Goal: Transaction & Acquisition: Purchase product/service

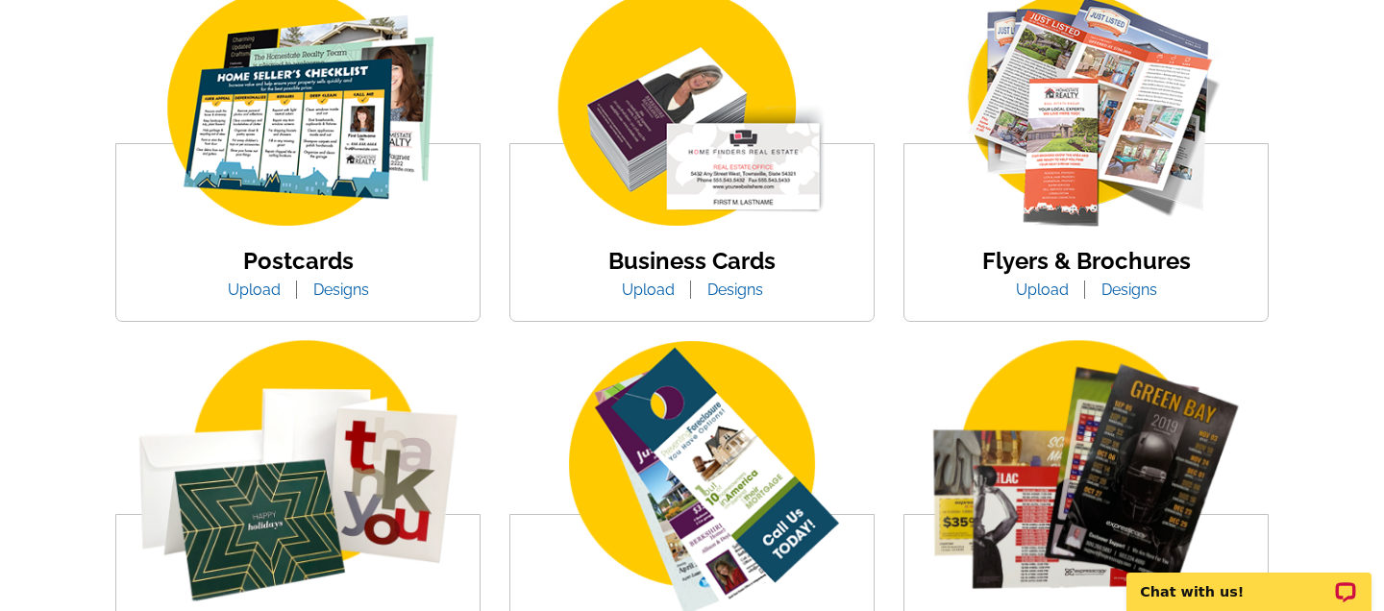
scroll to position [443, 0]
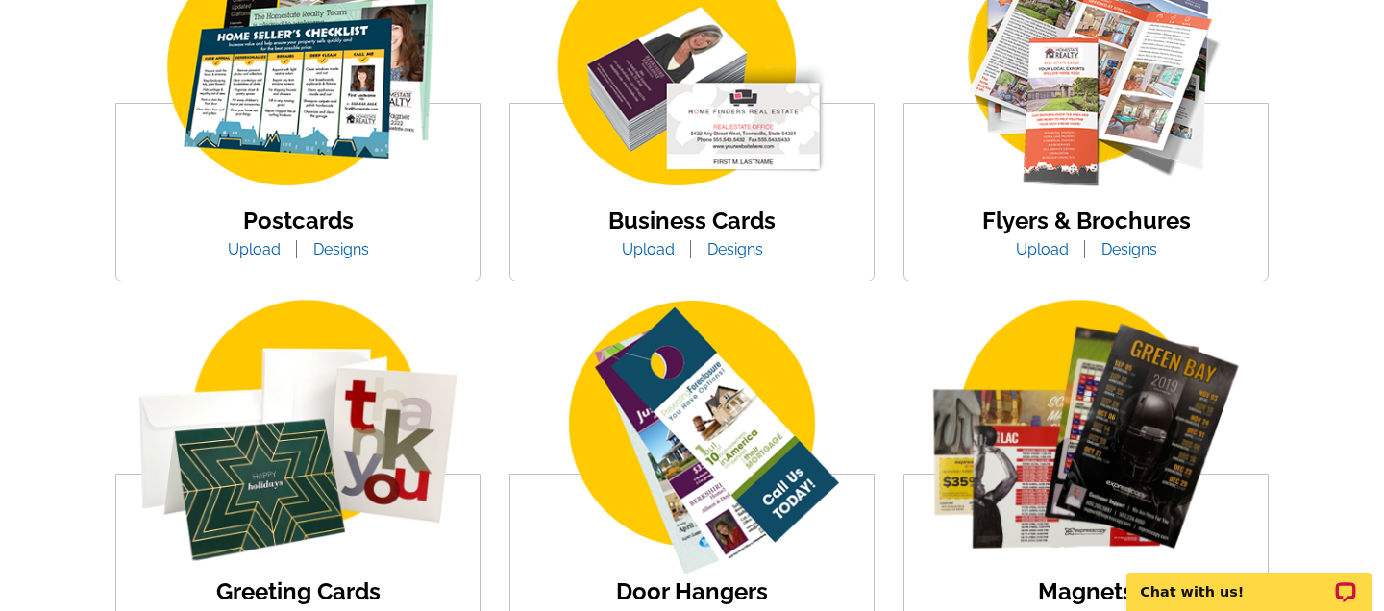
click at [1131, 256] on link "Designs" at bounding box center [1129, 249] width 85 height 18
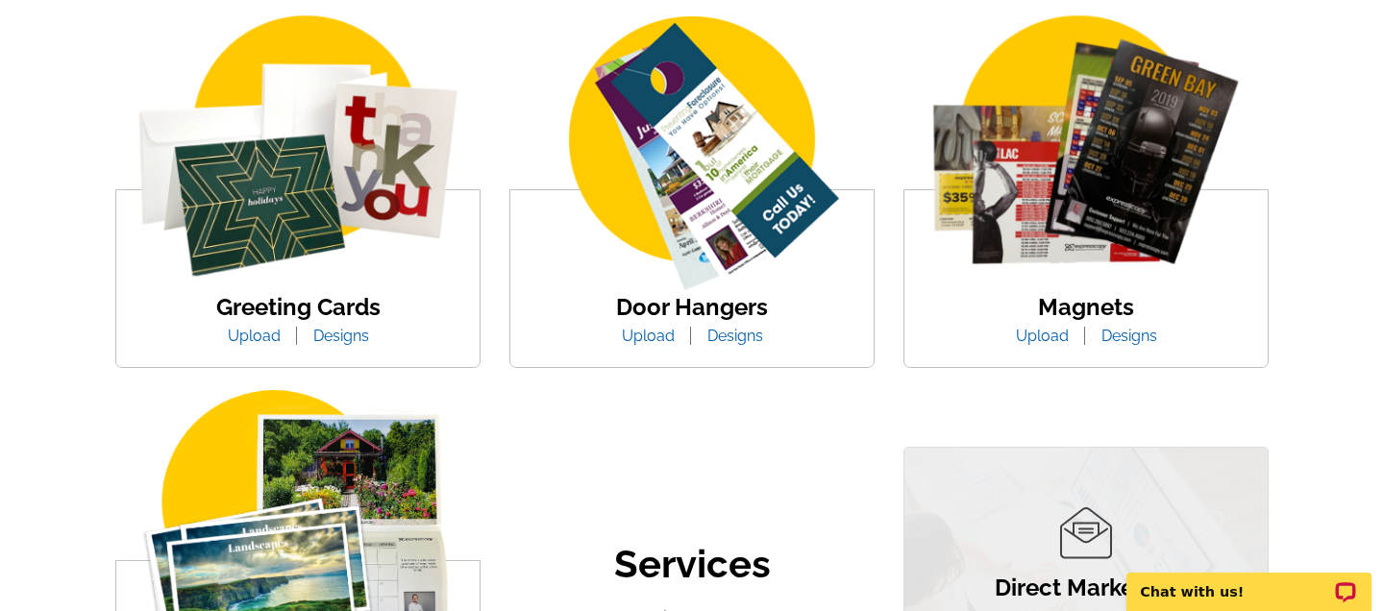
scroll to position [729, 0]
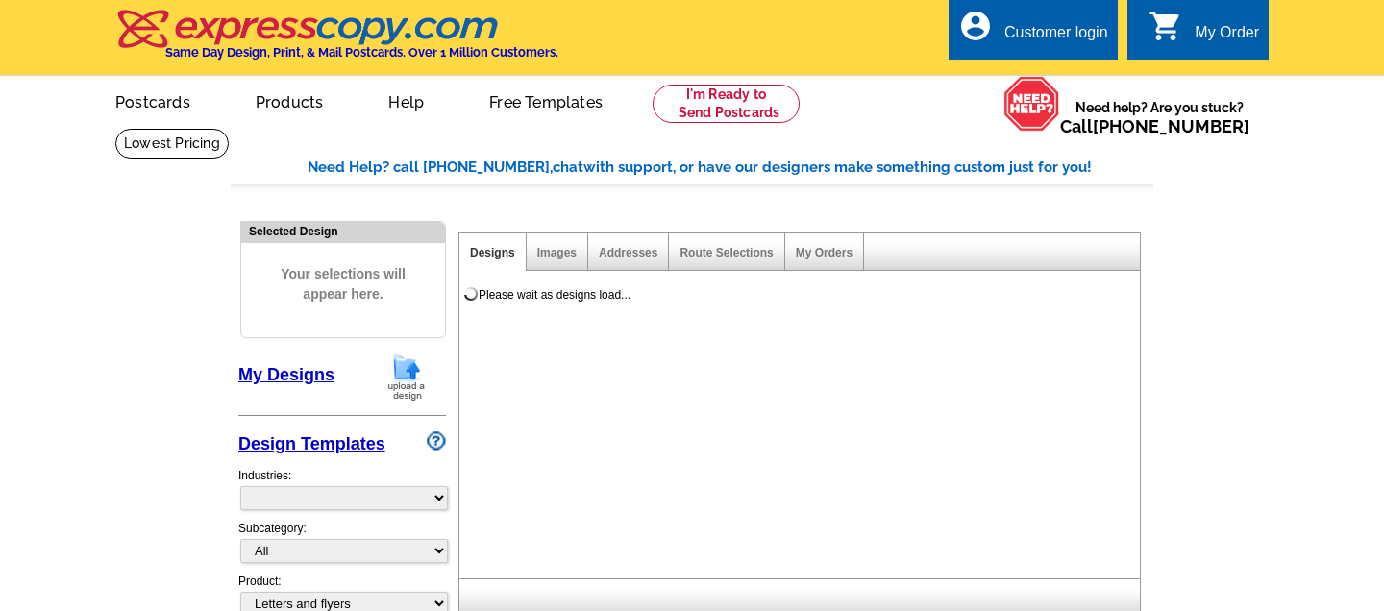
select select "2"
select select "6"
select select "972"
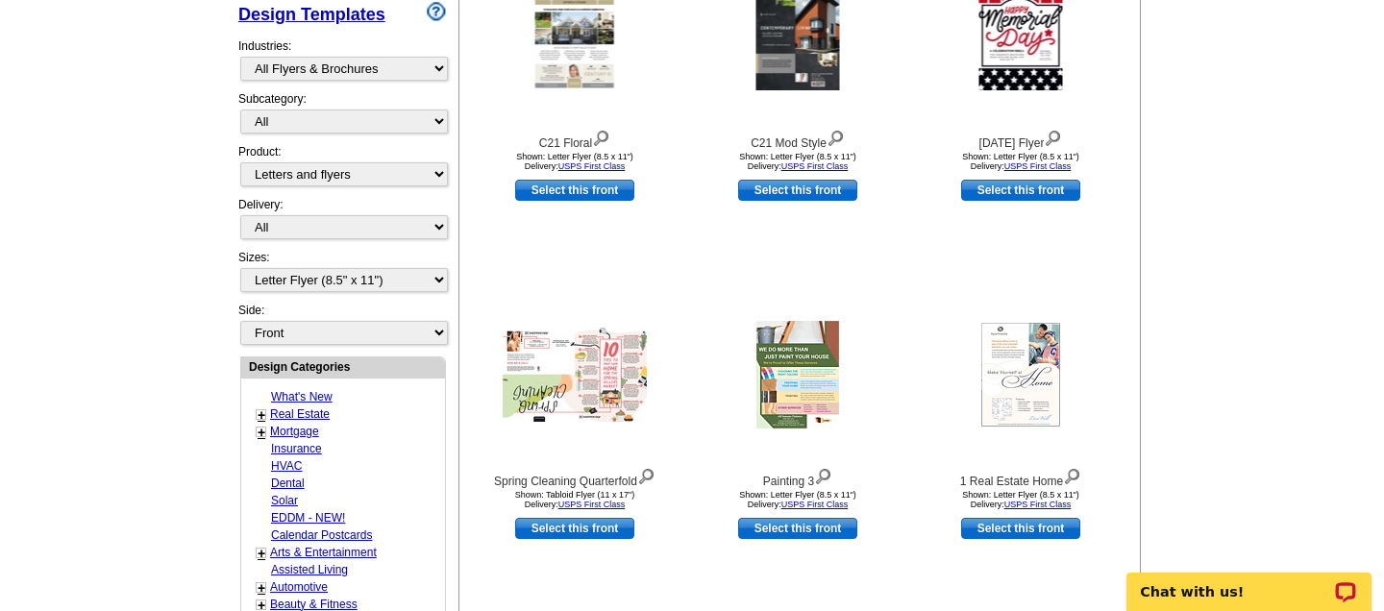
scroll to position [422, 0]
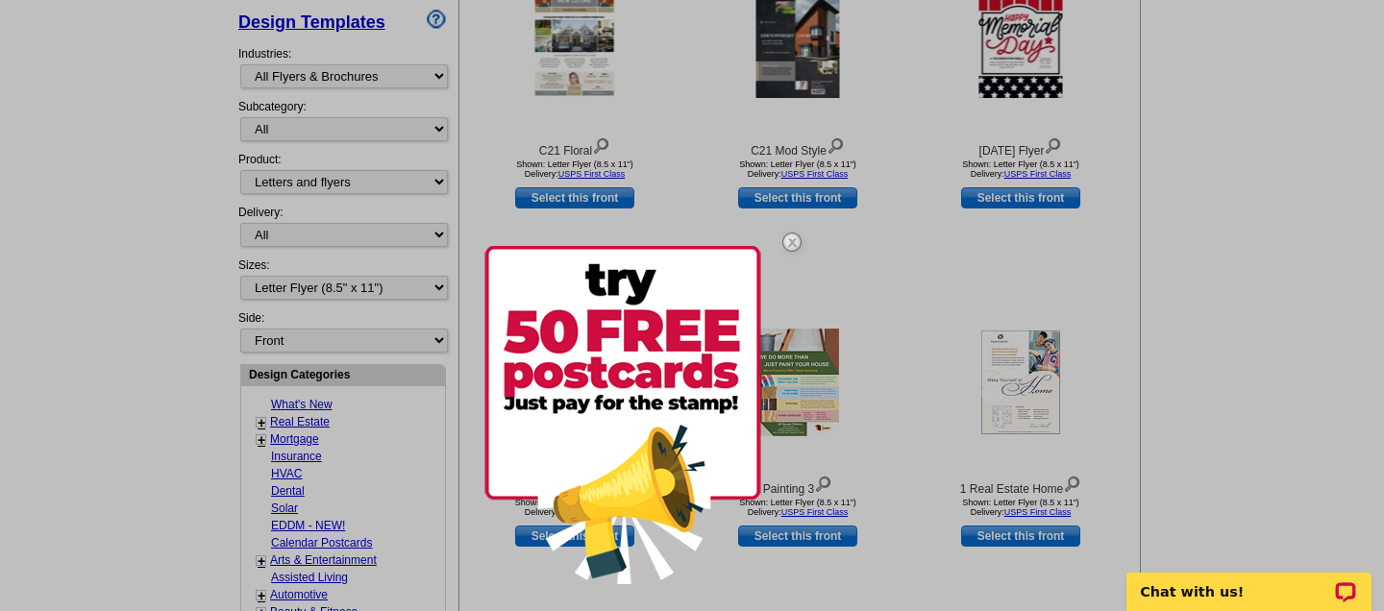
click at [364, 196] on div at bounding box center [692, 305] width 1384 height 611
click at [358, 291] on div at bounding box center [692, 305] width 1384 height 611
click at [785, 239] on img at bounding box center [792, 242] width 56 height 56
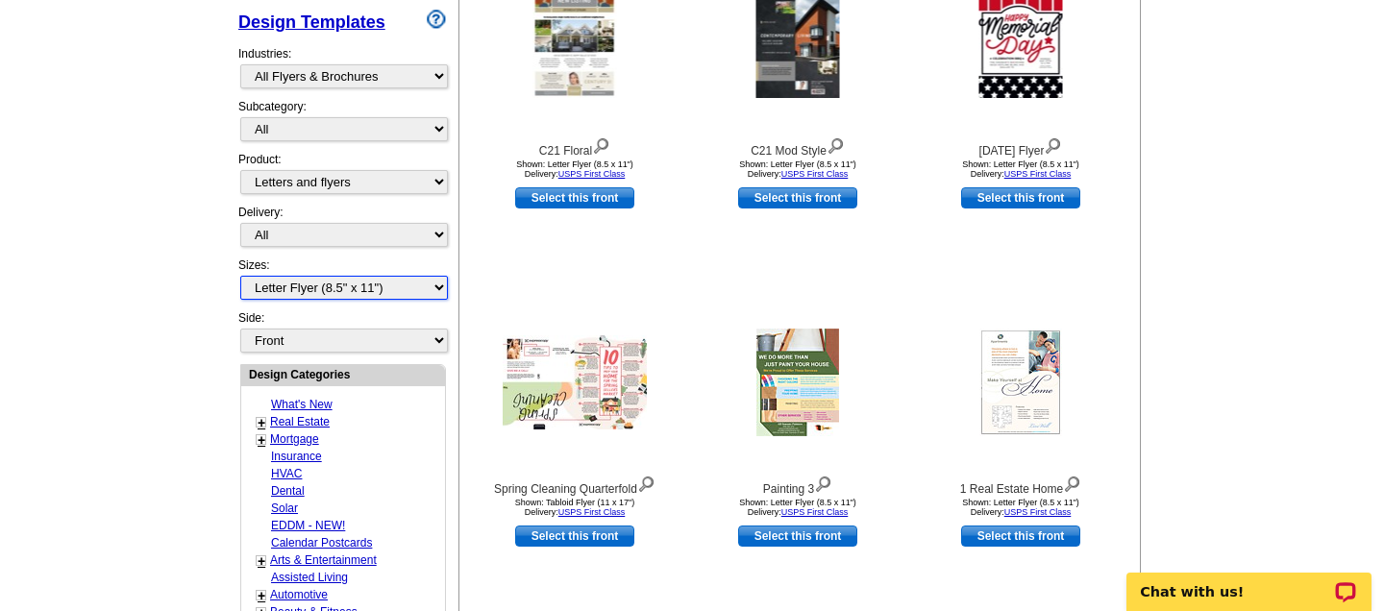
click at [385, 277] on select "All Letter Flyer (8.5" x 11") Tabloid Flyer (11" x 17")" at bounding box center [344, 288] width 208 height 24
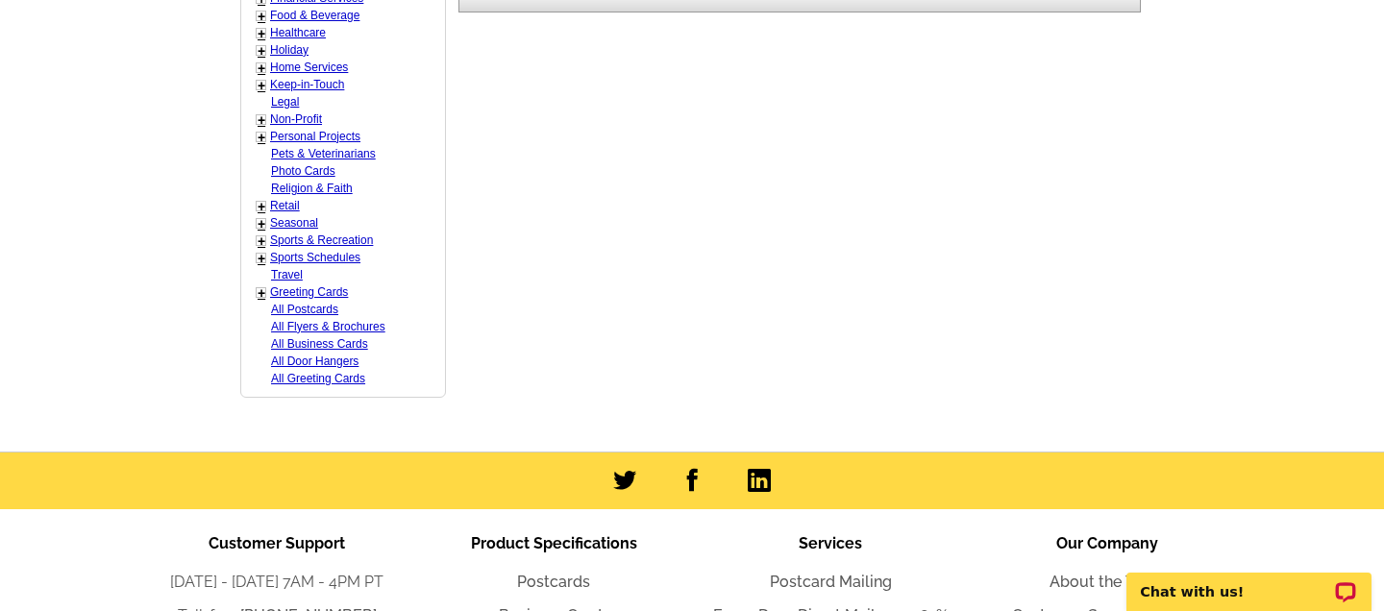
scroll to position [1106, 0]
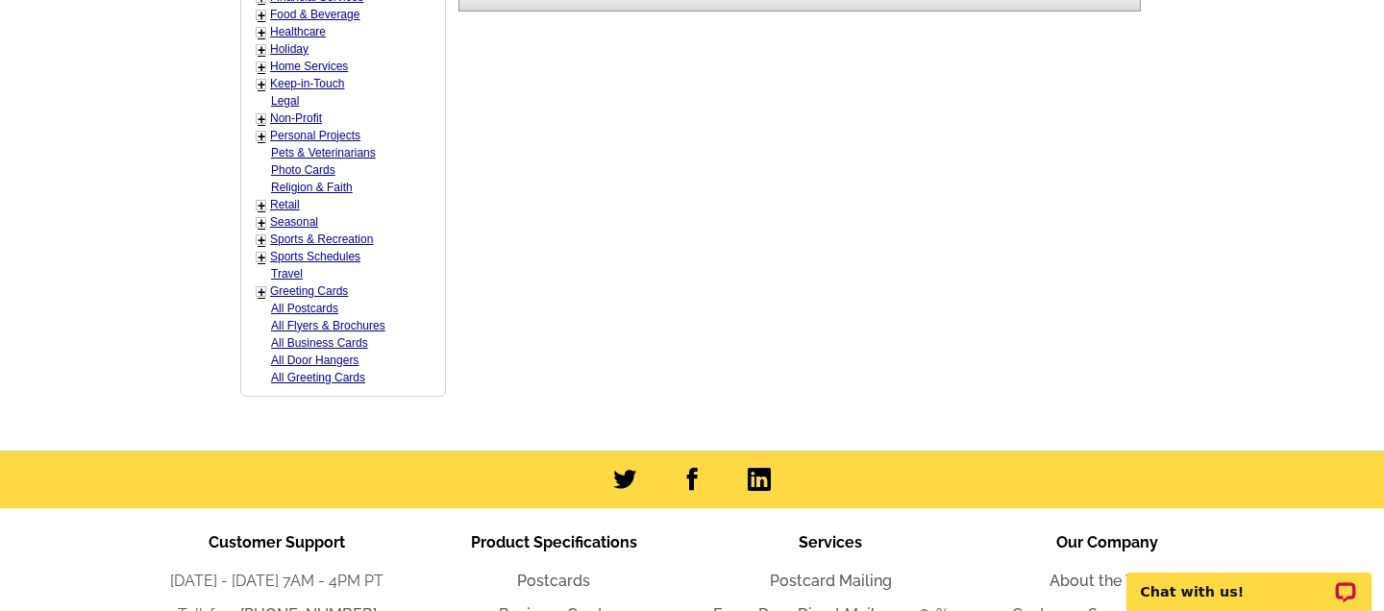
click at [344, 325] on link "All Flyers & Brochures" at bounding box center [328, 325] width 114 height 13
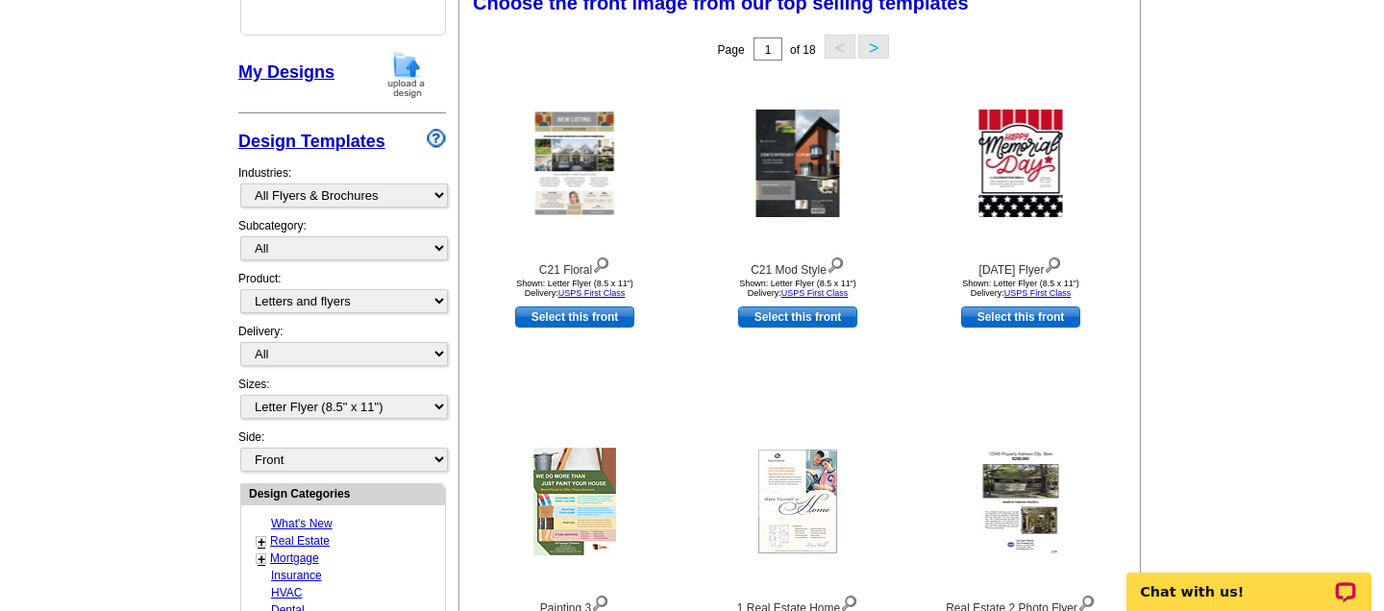
scroll to position [282, 0]
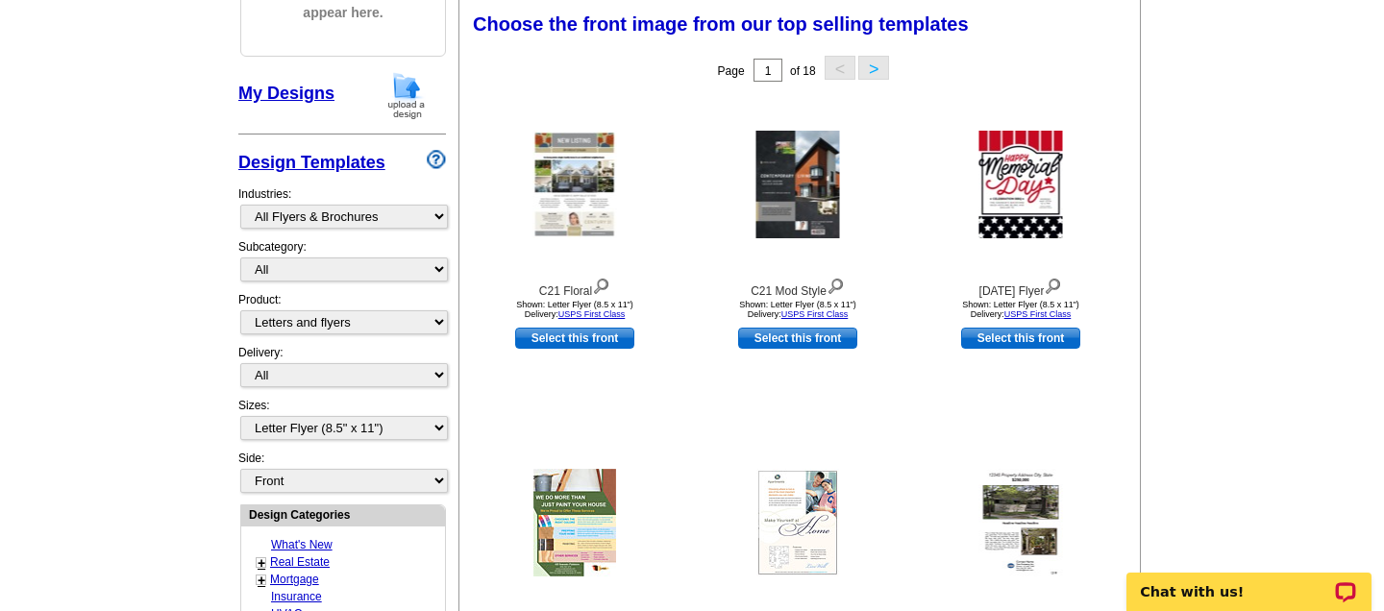
click at [867, 68] on button ">" at bounding box center [873, 68] width 31 height 24
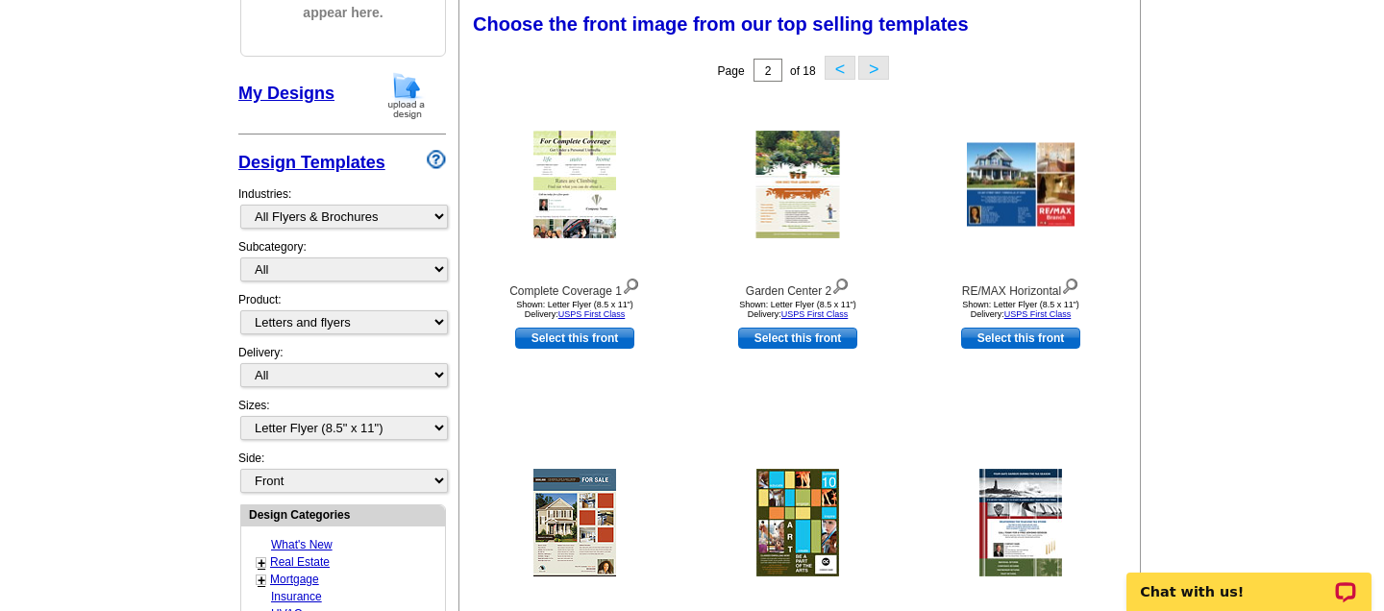
click at [1363, 282] on main "Need Help? call 800-260-5887, chat with support, or have our designers make som…" at bounding box center [692, 560] width 1384 height 1429
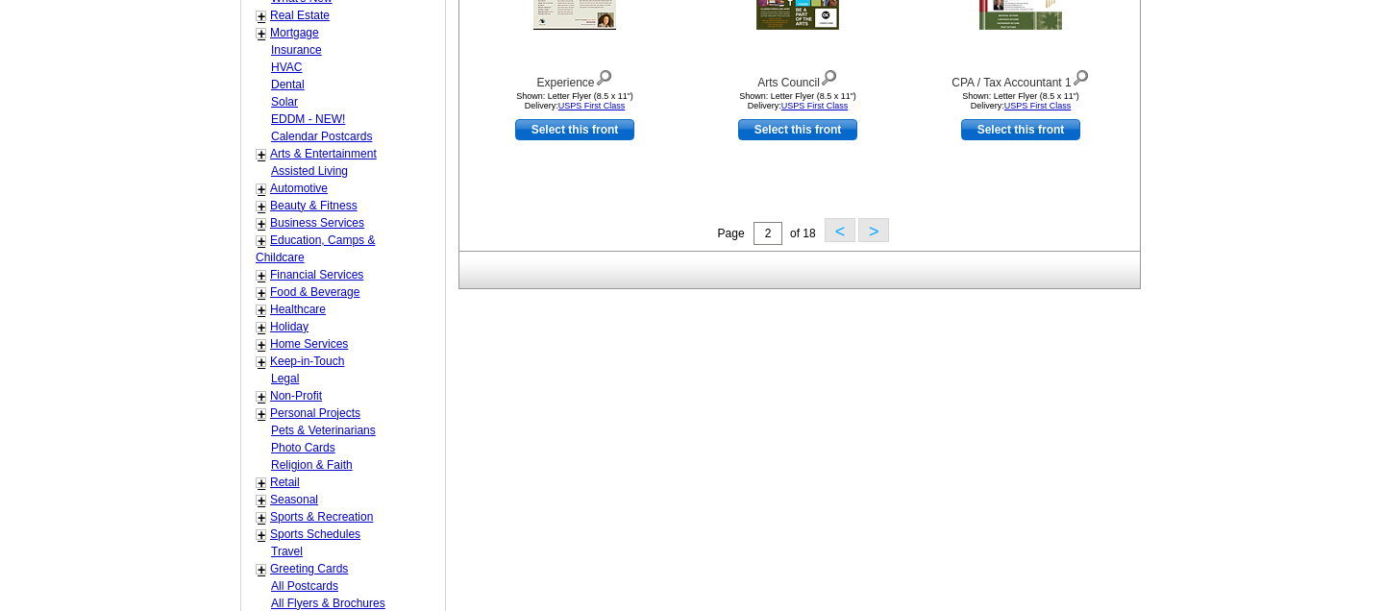
scroll to position [851, 0]
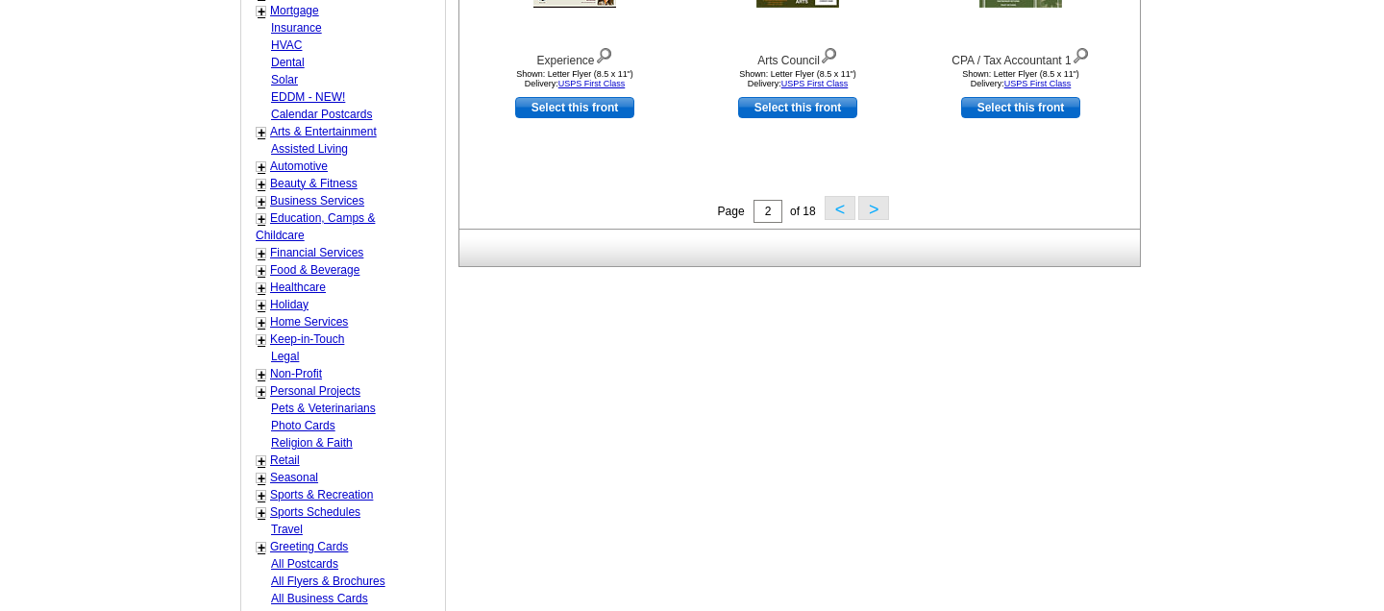
click at [881, 210] on button ">" at bounding box center [873, 208] width 31 height 24
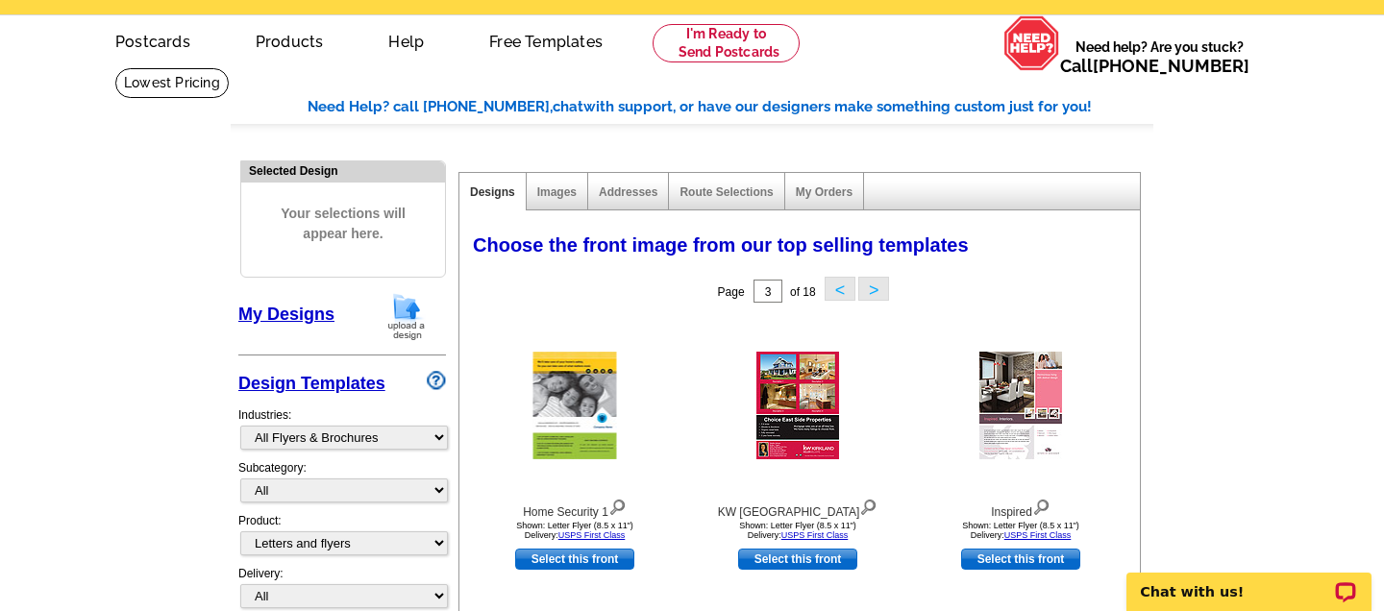
scroll to position [41, 0]
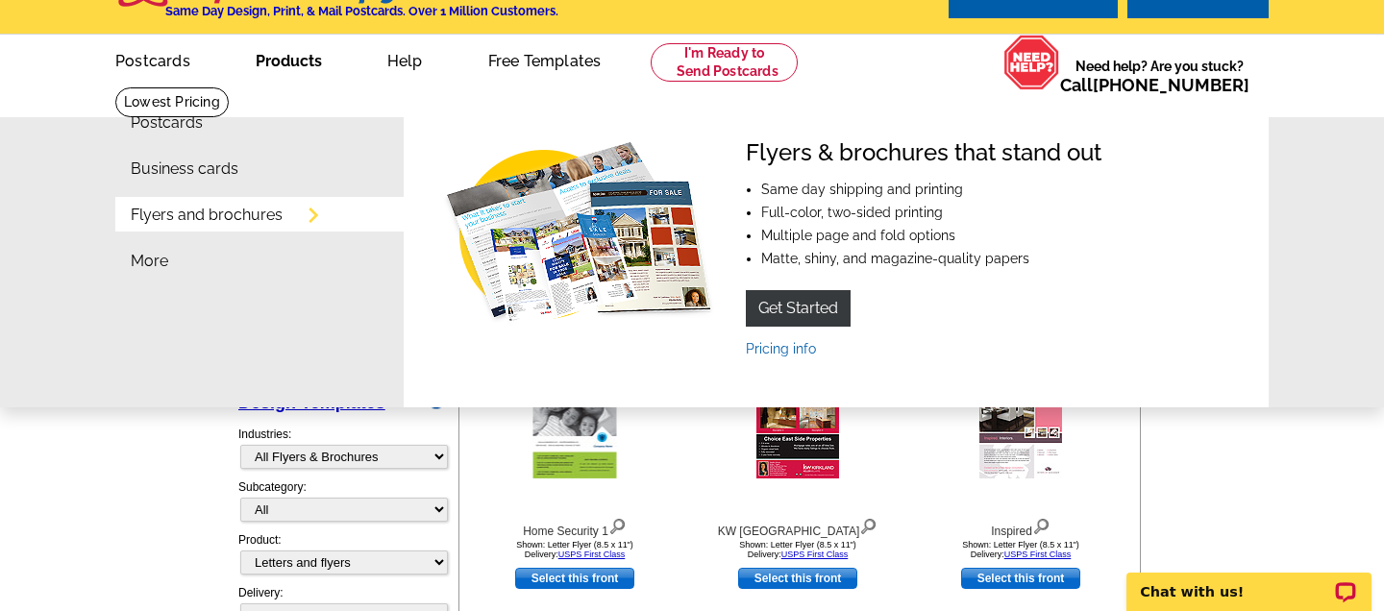
click at [214, 220] on link "Flyers and brochures" at bounding box center [207, 215] width 152 height 15
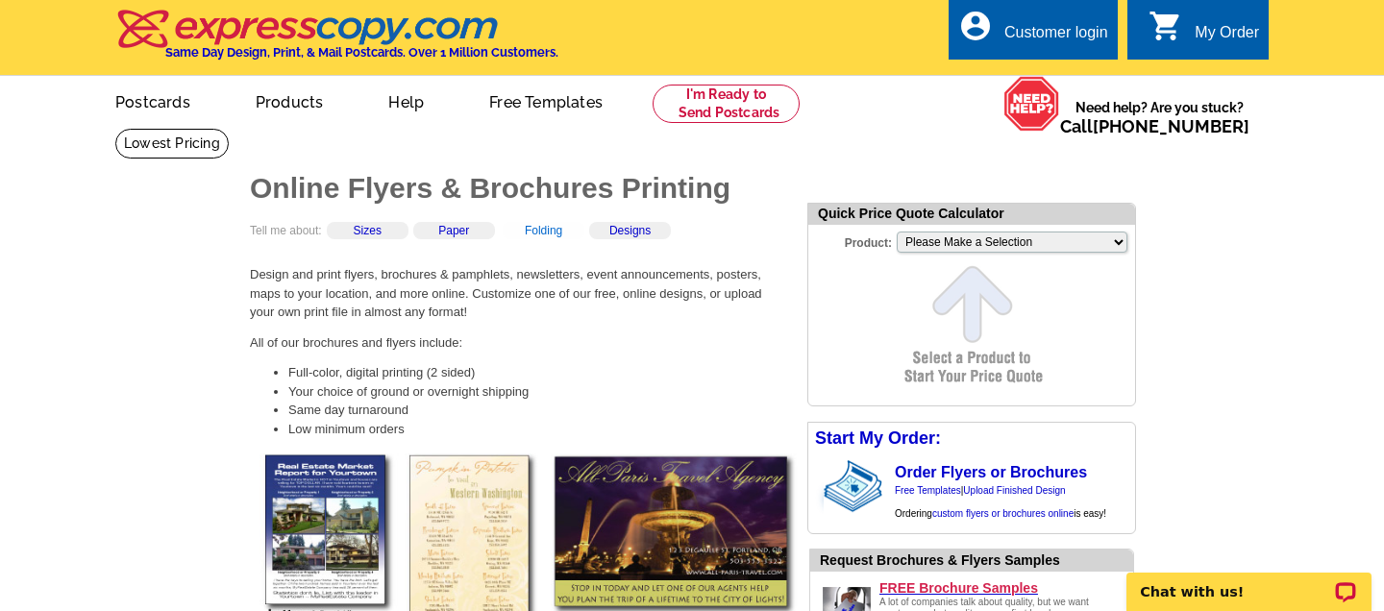
click at [555, 235] on link "Folding" at bounding box center [543, 230] width 37 height 13
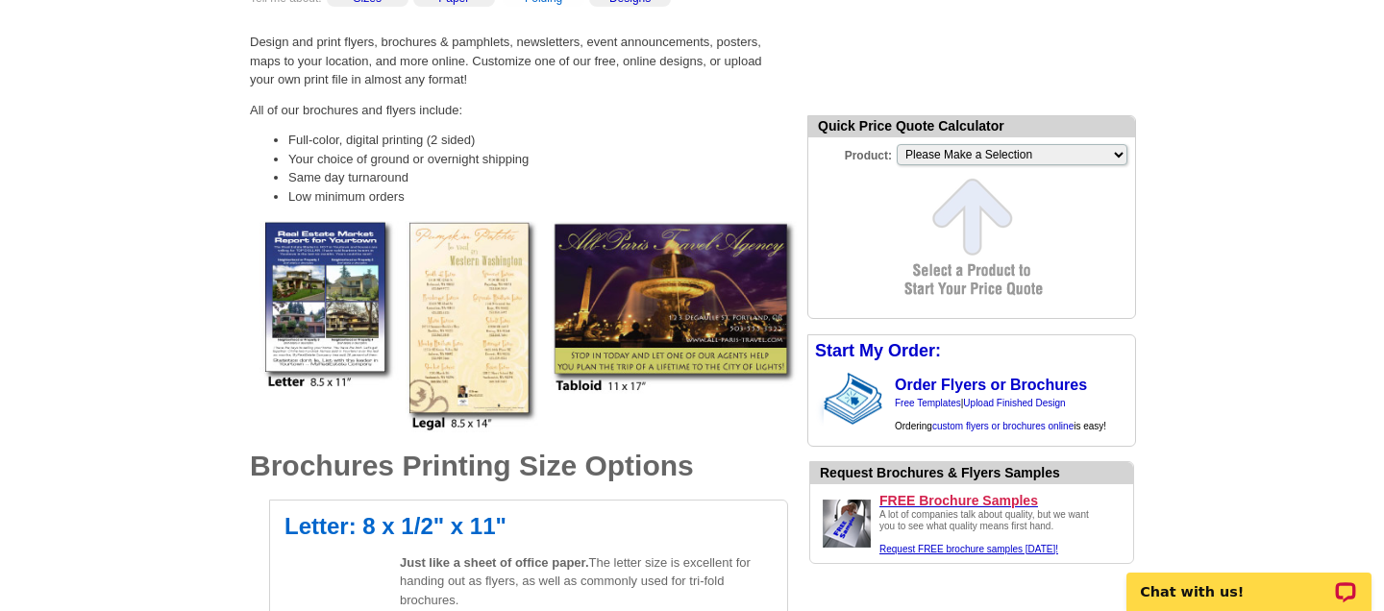
scroll to position [234, 0]
